Goal: Information Seeking & Learning: Check status

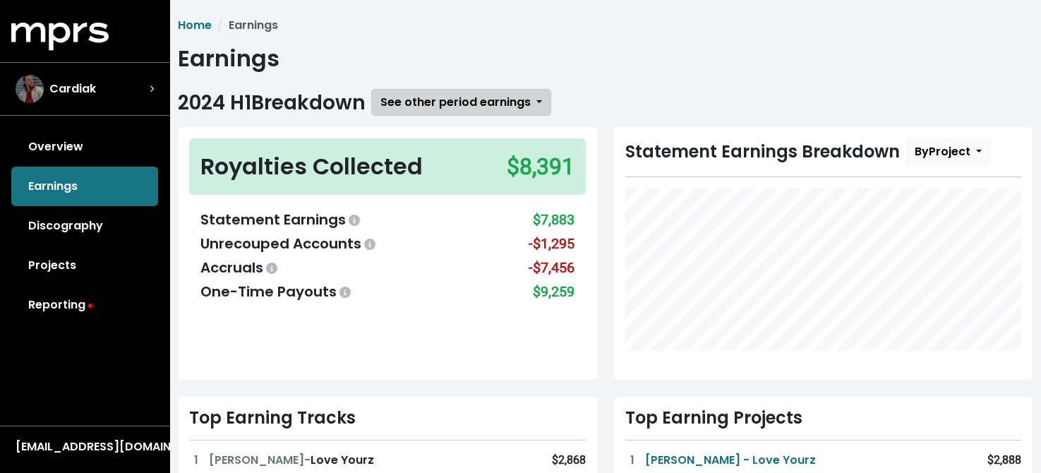
click at [489, 101] on span "See other period earnings" at bounding box center [455, 102] width 150 height 16
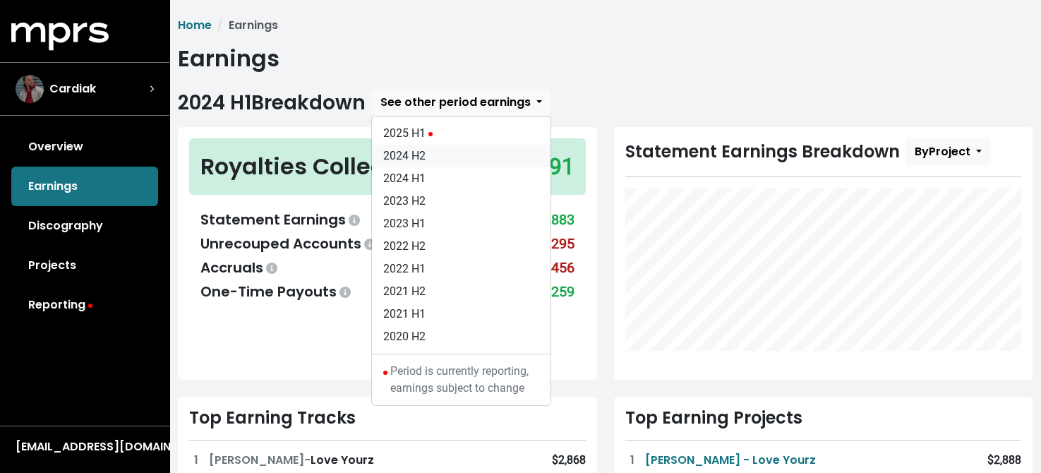
click at [414, 157] on link "2024 H2" at bounding box center [461, 156] width 179 height 23
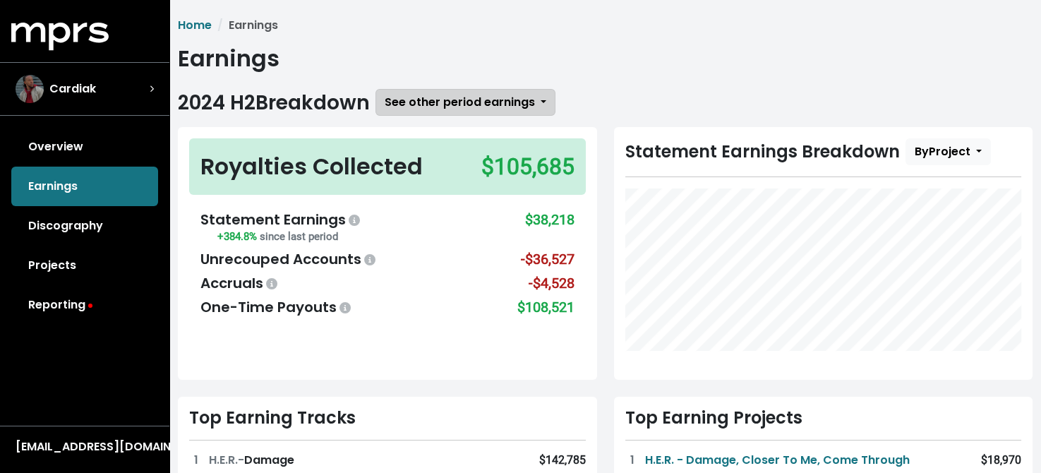
click at [477, 107] on span "See other period earnings" at bounding box center [460, 102] width 150 height 16
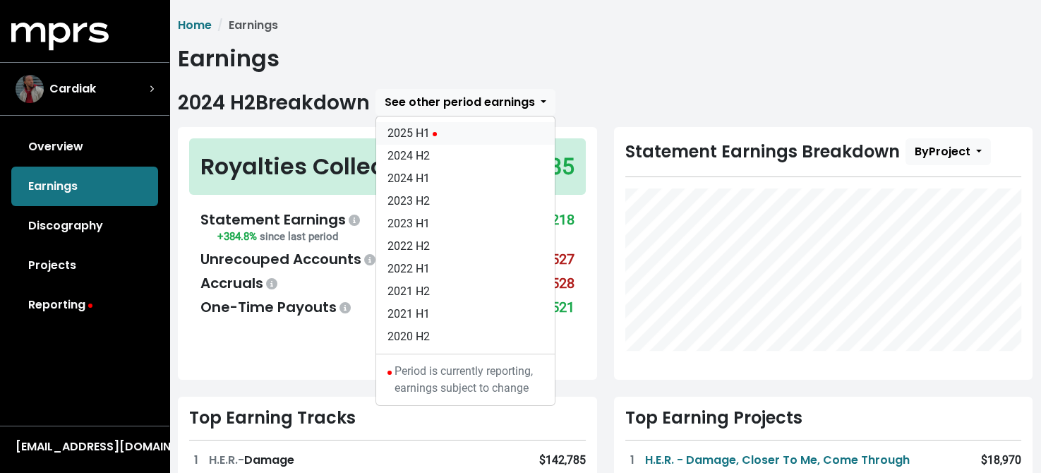
click at [421, 131] on link "2025 H1" at bounding box center [465, 133] width 179 height 23
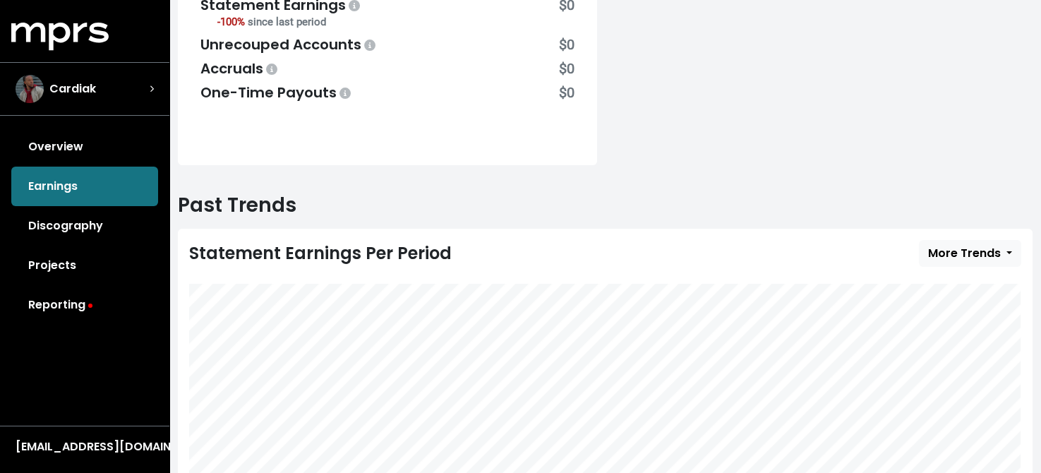
scroll to position [495, 0]
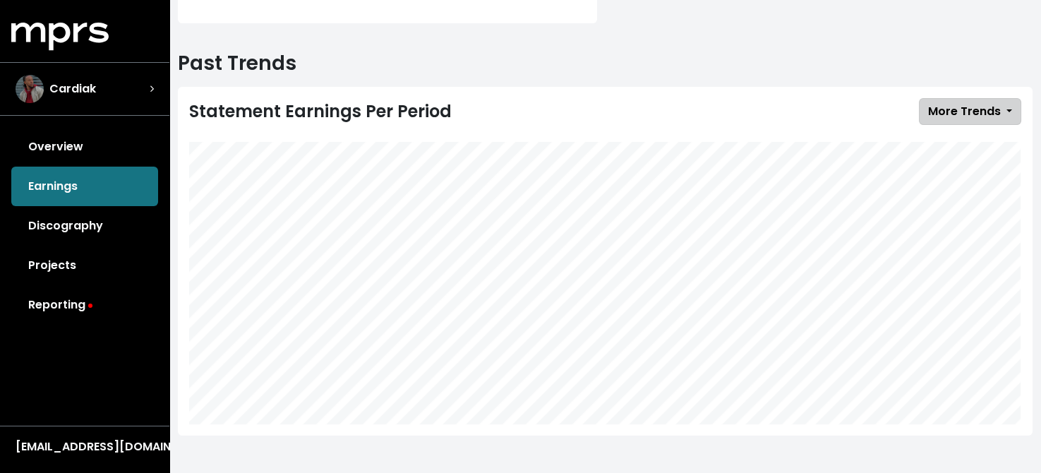
click at [973, 103] on span "More Trends" at bounding box center [964, 111] width 73 height 16
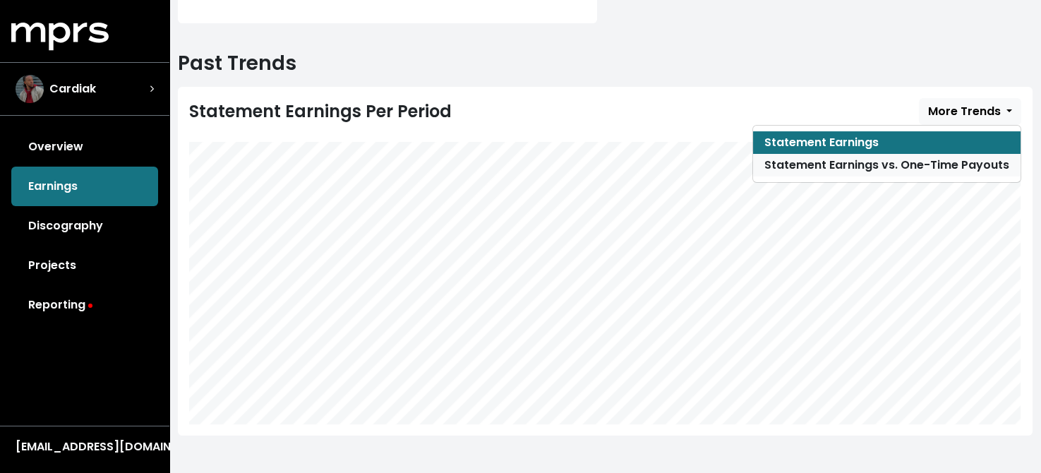
click at [875, 163] on link "Statement Earnings vs. One-Time Payouts" at bounding box center [886, 165] width 267 height 23
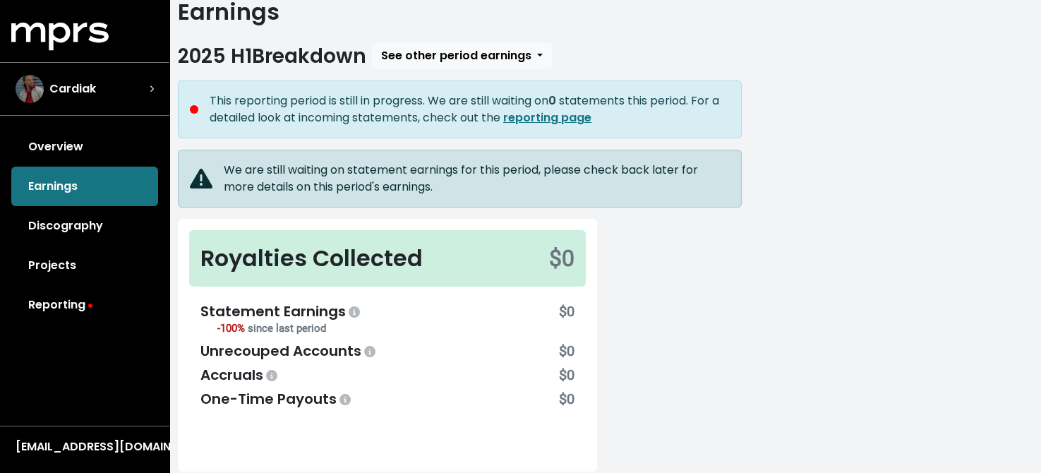
scroll to position [0, 0]
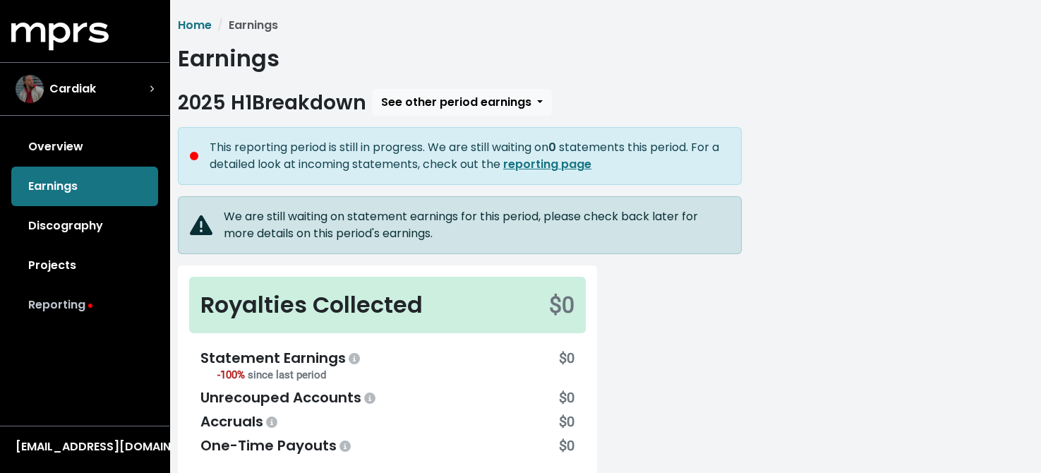
click at [73, 305] on link "Reporting" at bounding box center [84, 305] width 147 height 40
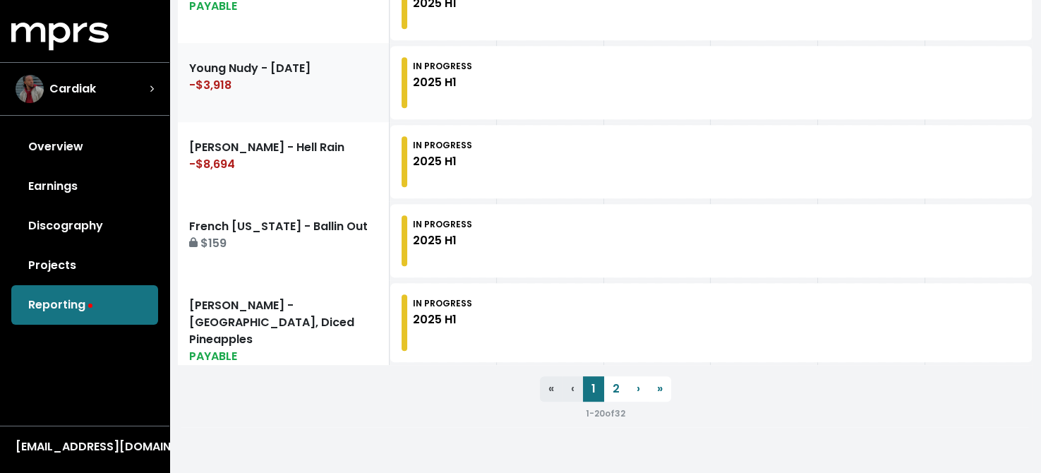
scroll to position [1734, 0]
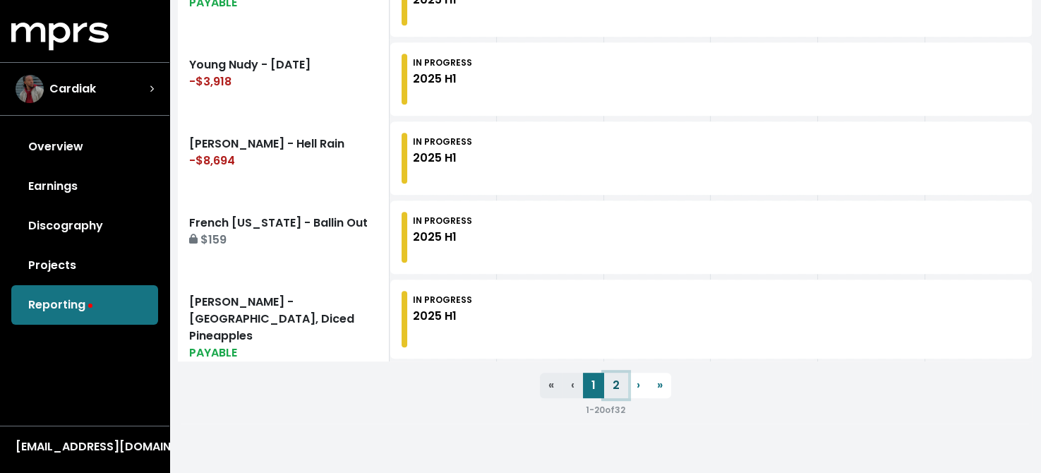
click at [617, 376] on link "2" at bounding box center [616, 385] width 24 height 25
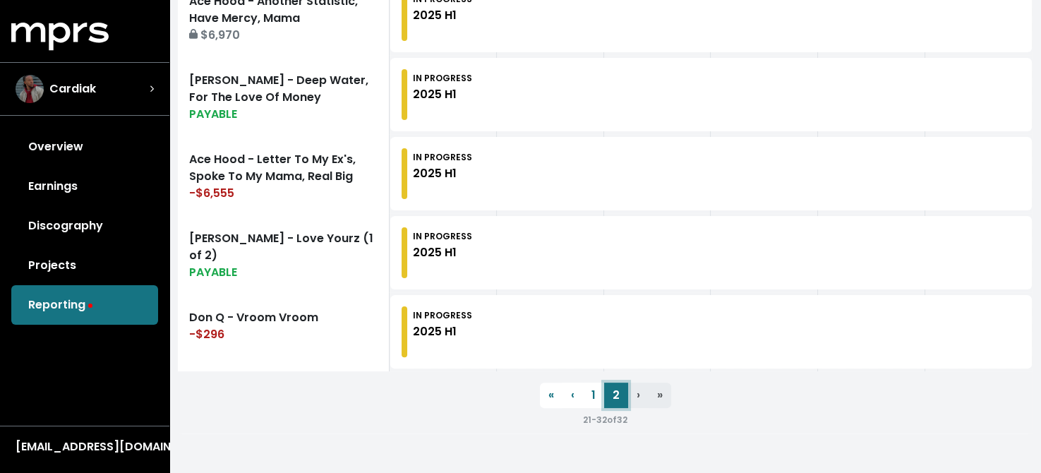
scroll to position [1102, 0]
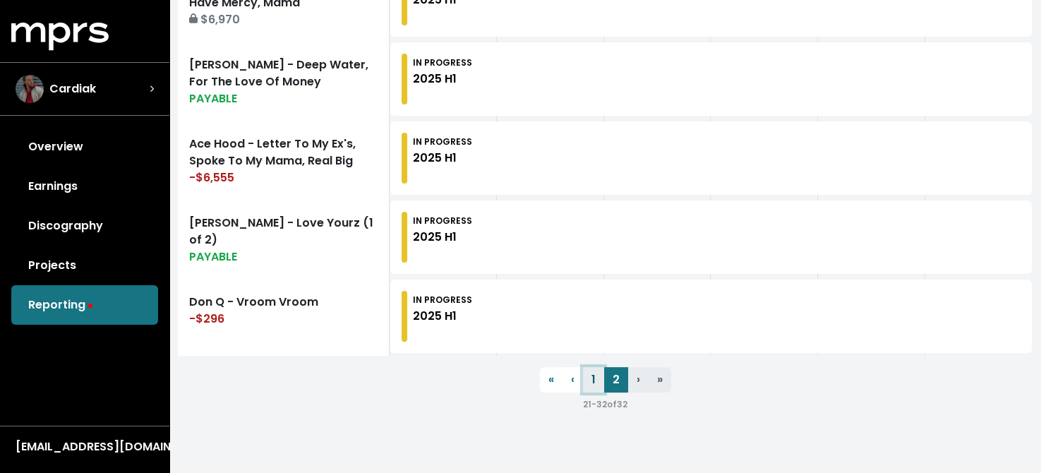
click at [591, 382] on link "1" at bounding box center [593, 379] width 21 height 25
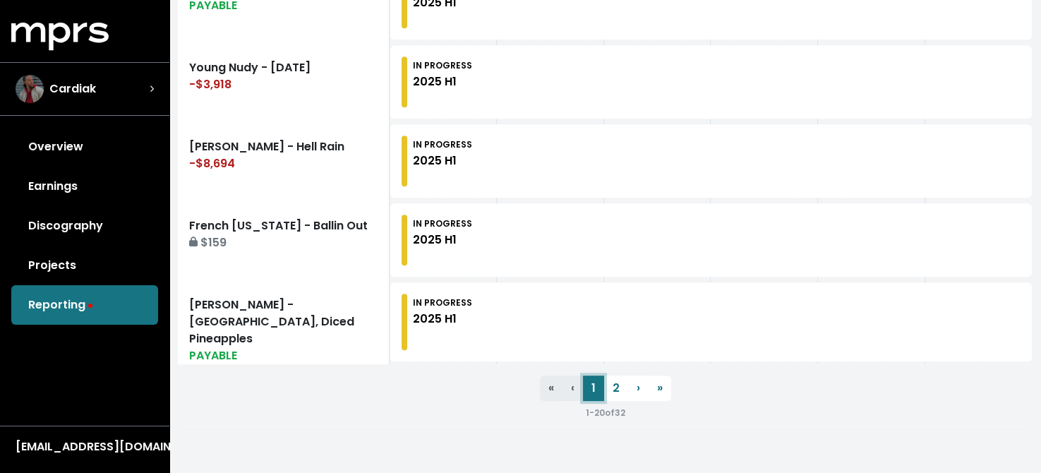
scroll to position [1734, 0]
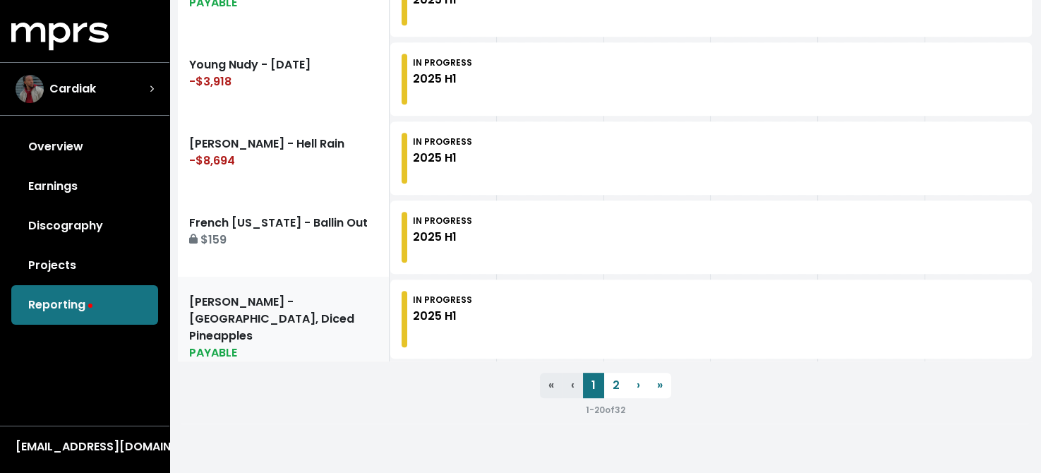
click at [270, 311] on link "[PERSON_NAME] - [GEOGRAPHIC_DATA], Diced Pineapples PAYABLE" at bounding box center [284, 319] width 212 height 85
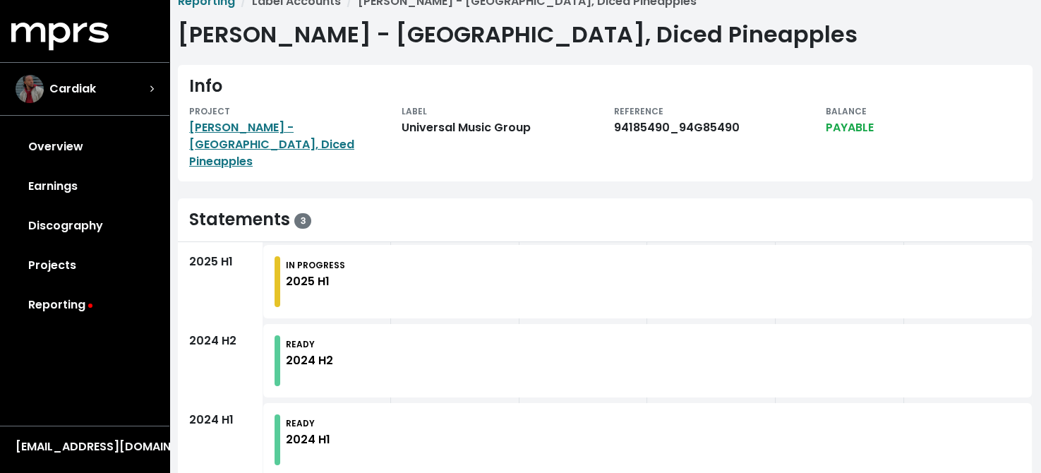
scroll to position [35, 0]
